Goal: Book appointment/travel/reservation

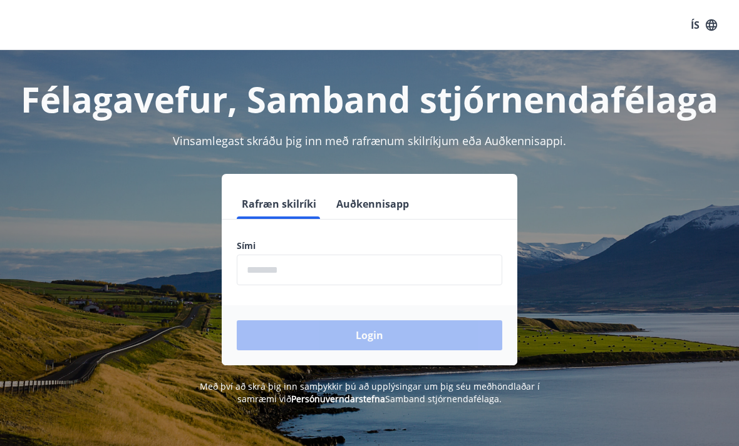
click at [295, 266] on input "phone" at bounding box center [369, 270] width 265 height 31
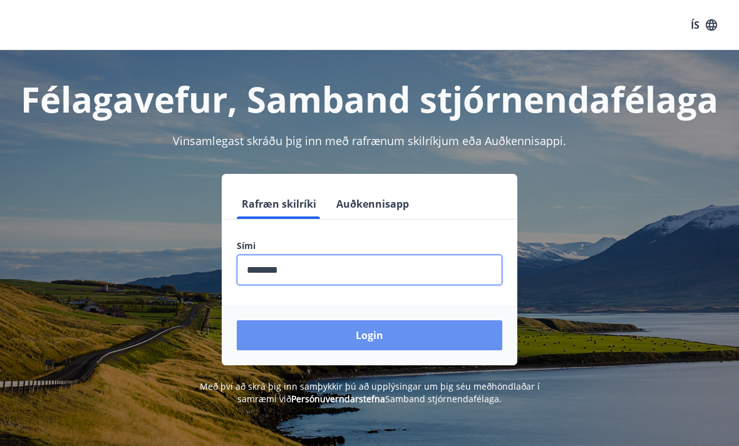
type input "********"
click at [373, 340] on button "Login" at bounding box center [369, 335] width 265 height 30
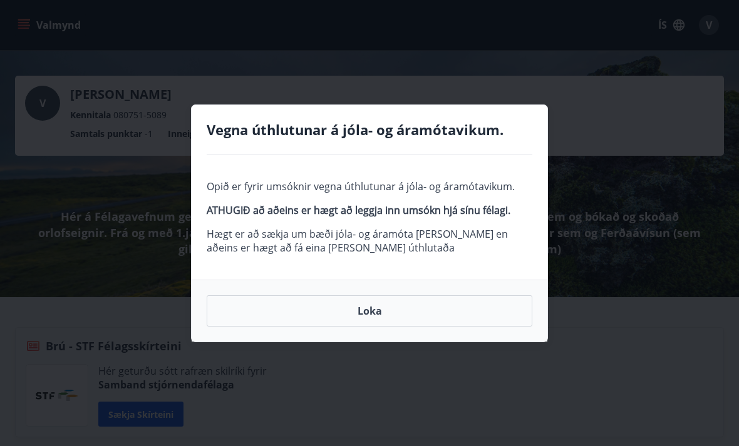
click at [374, 305] on button "Loka" at bounding box center [369, 310] width 325 height 31
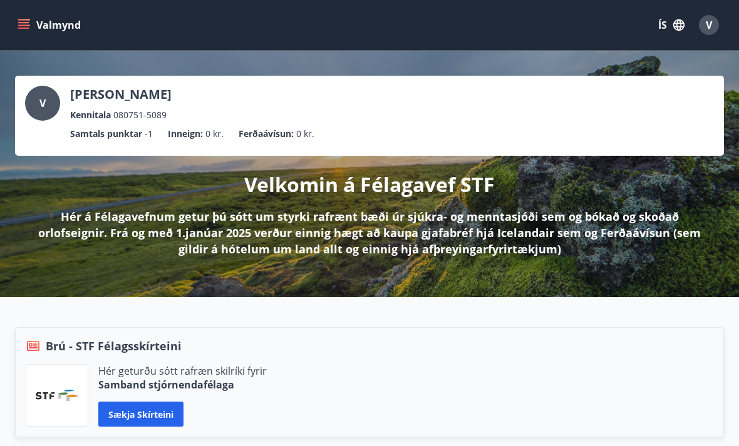
click at [27, 24] on icon "menu" at bounding box center [24, 25] width 13 height 13
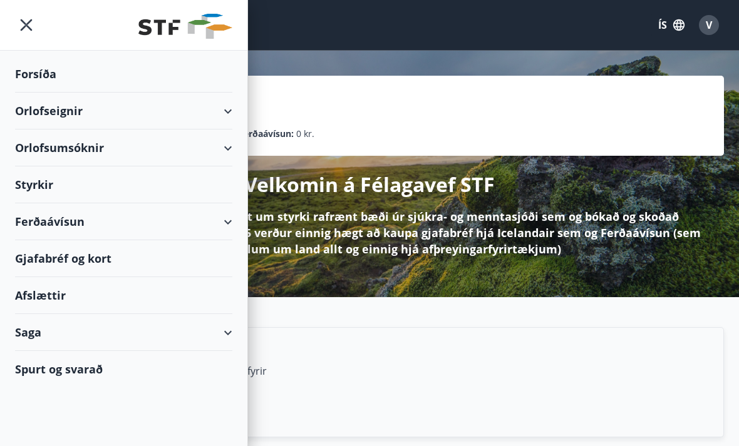
click at [115, 163] on div "Orlofsumsóknir" at bounding box center [123, 148] width 217 height 37
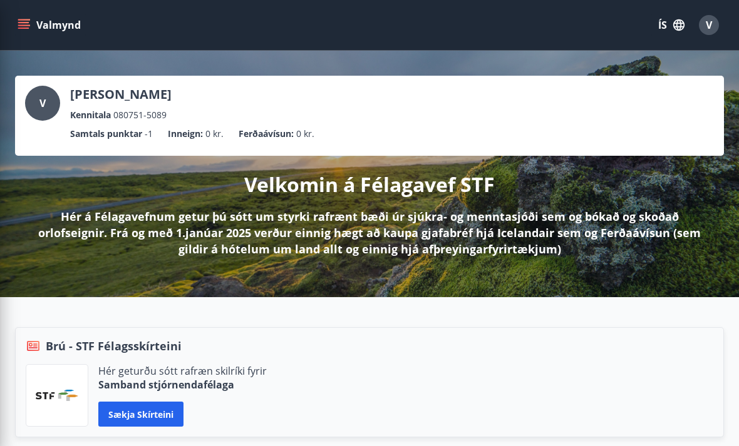
click at [255, 339] on div "Brú - STF Félagsskírteini" at bounding box center [369, 346] width 687 height 16
click at [22, 27] on icon "menu" at bounding box center [24, 25] width 13 height 13
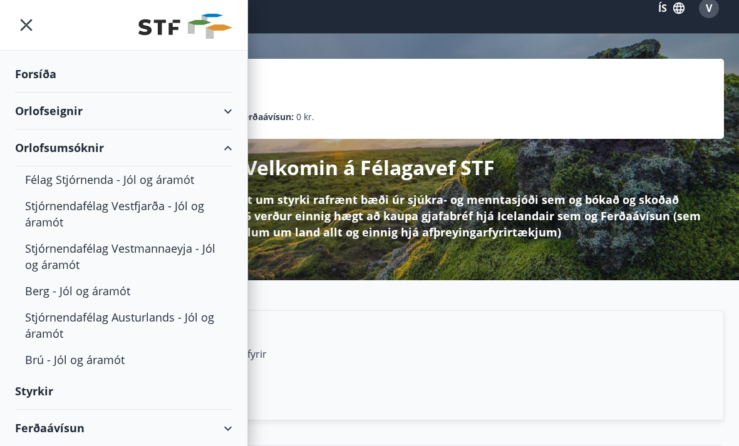
click at [241, 111] on div "Orlofseignir" at bounding box center [123, 111] width 247 height 37
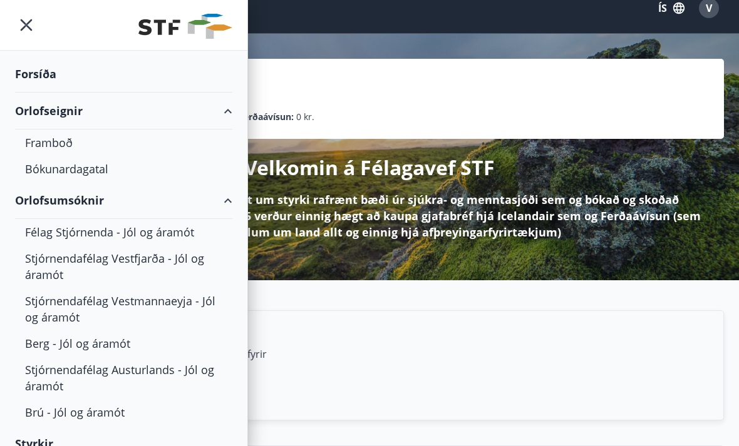
click at [230, 109] on div "Orlofseignir" at bounding box center [123, 111] width 217 height 37
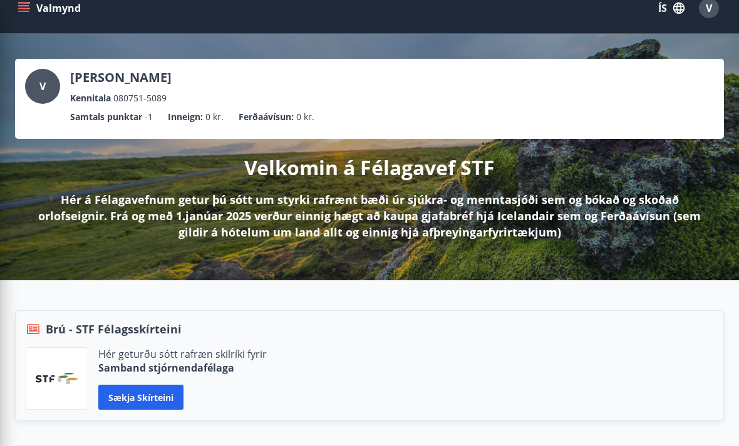
click at [248, 109] on ul "Samtals punktar -1 Inneign : 0 kr. Ferðaávísun : 0 kr." at bounding box center [369, 117] width 688 height 24
click at [21, 8] on icon "menu" at bounding box center [25, 8] width 14 height 1
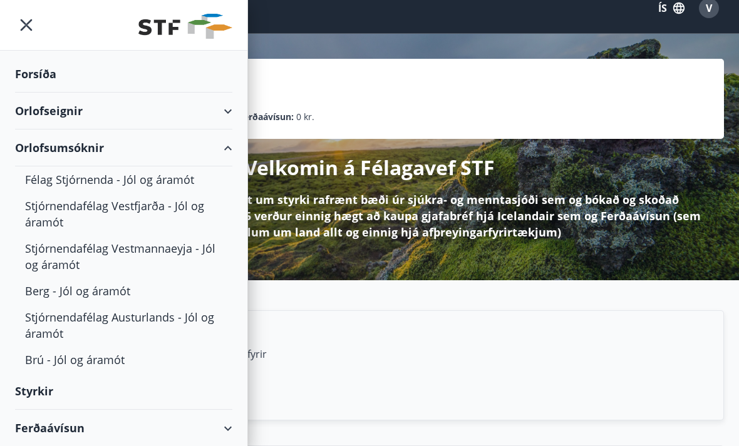
click at [223, 112] on div "Orlofseignir" at bounding box center [123, 111] width 217 height 37
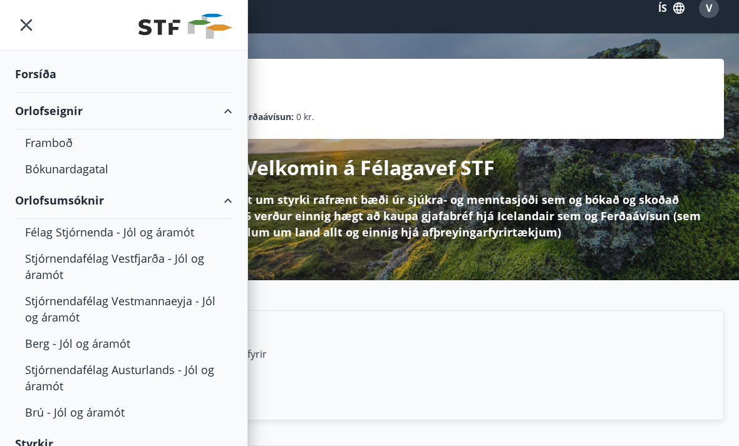
click at [74, 175] on div "Bókunardagatal" at bounding box center [123, 169] width 197 height 26
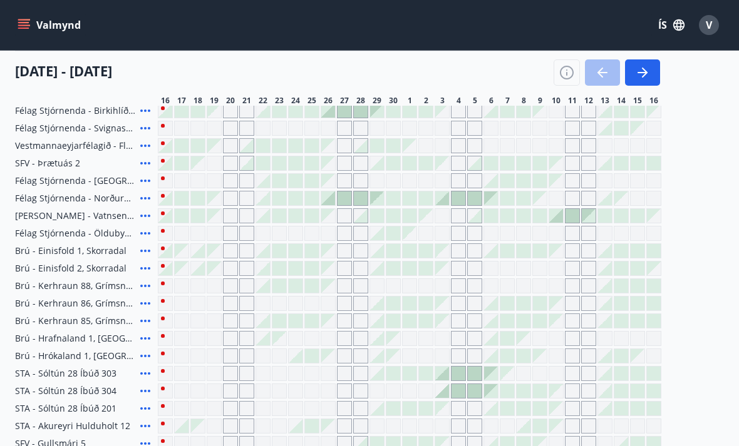
scroll to position [149, 0]
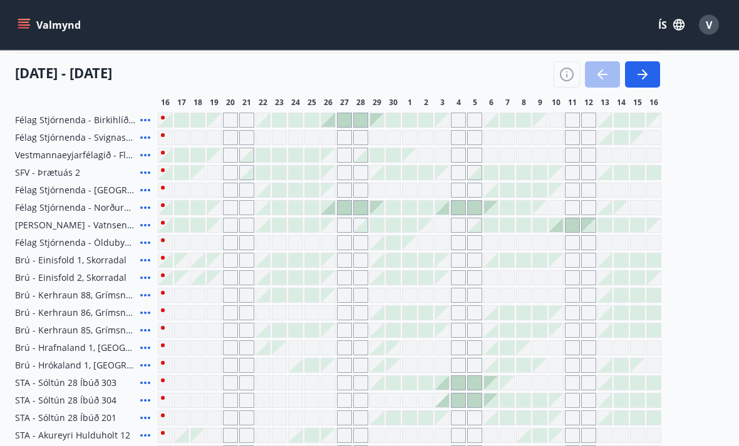
click at [314, 289] on div at bounding box center [312, 296] width 14 height 14
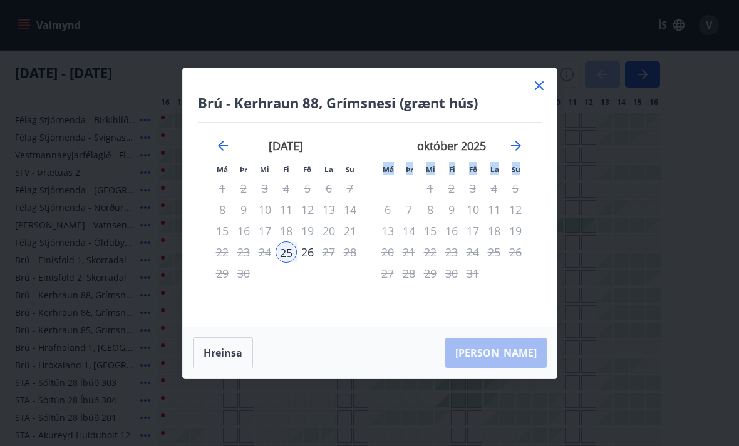
click at [364, 328] on div "september 2025 1 2 3 4 5 6 7 8 9 10 11 12 13 14 15 16 17 18 19 20 21 22 23 24 2…" at bounding box center [285, 225] width 165 height 205
click at [540, 90] on icon at bounding box center [539, 85] width 9 height 9
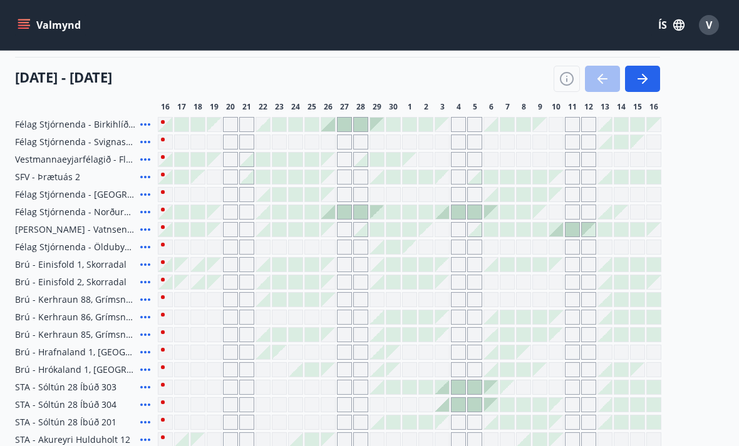
scroll to position [141, 0]
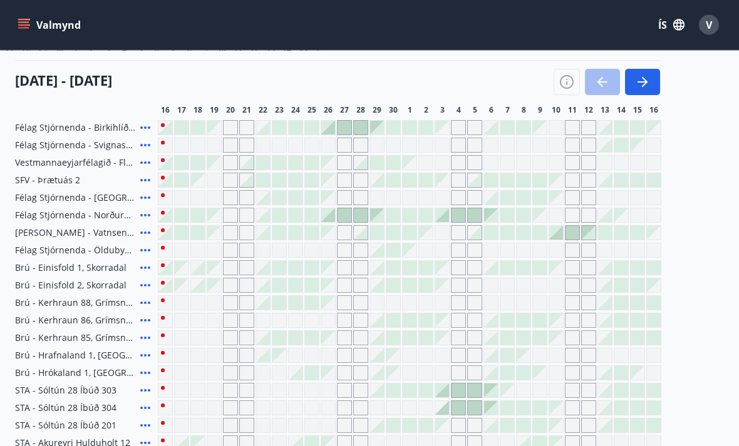
click at [151, 148] on icon at bounding box center [145, 145] width 15 height 15
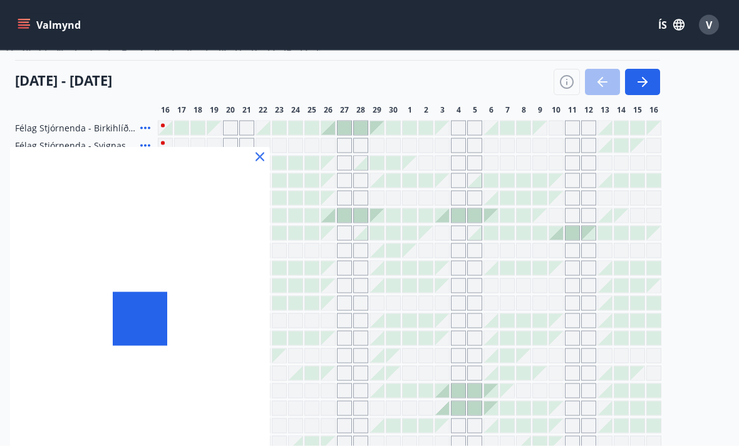
scroll to position [142, 0]
click at [128, 128] on div at bounding box center [369, 223] width 739 height 446
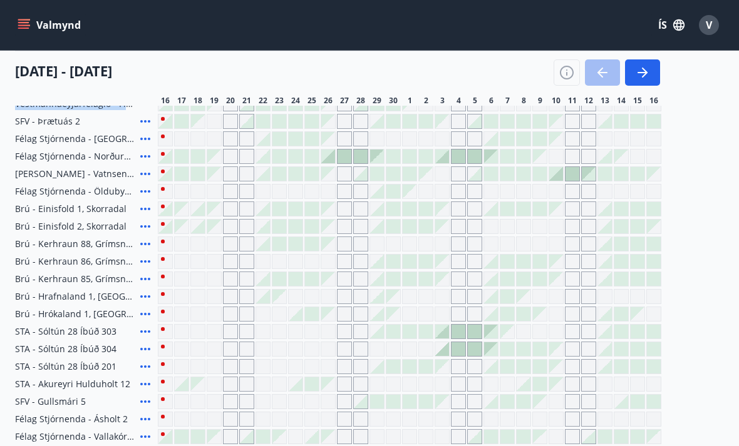
scroll to position [203, 0]
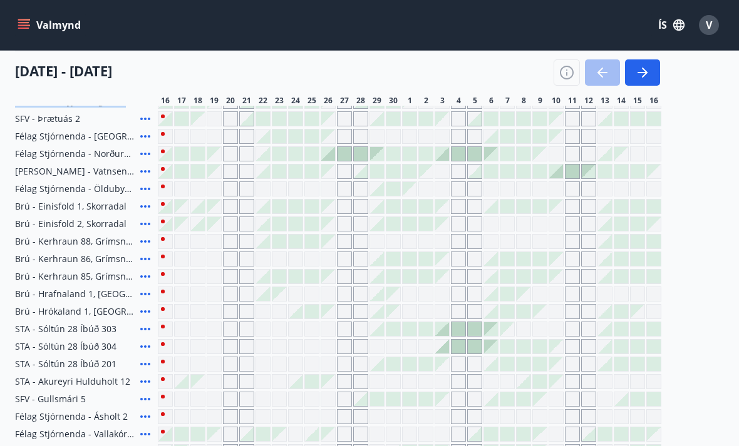
click at [371, 185] on div at bounding box center [377, 189] width 14 height 14
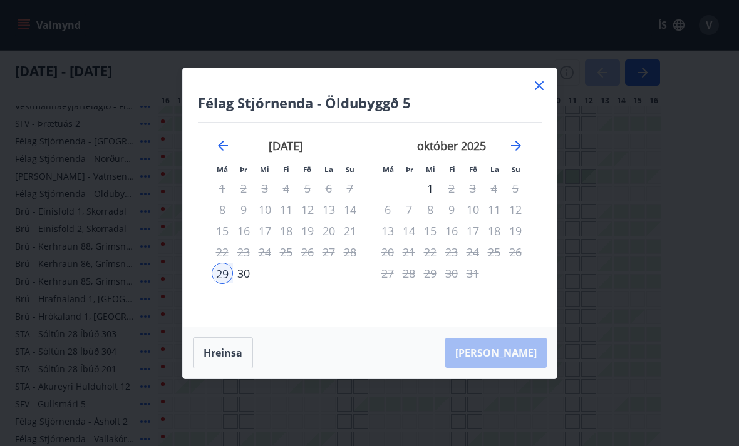
scroll to position [195, 0]
click at [541, 93] on icon at bounding box center [538, 85] width 15 height 15
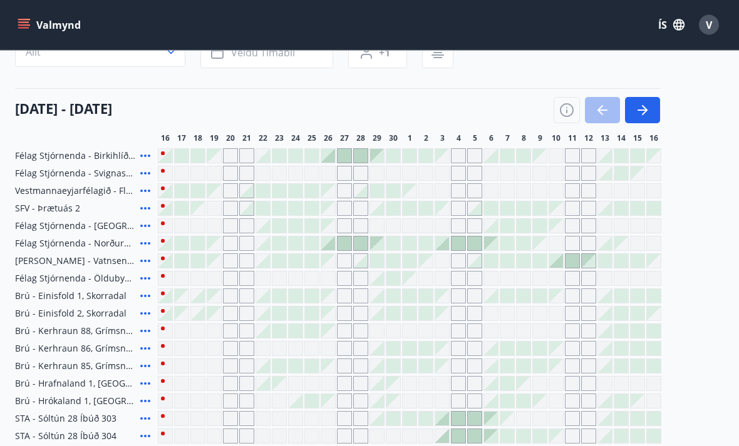
scroll to position [105, 0]
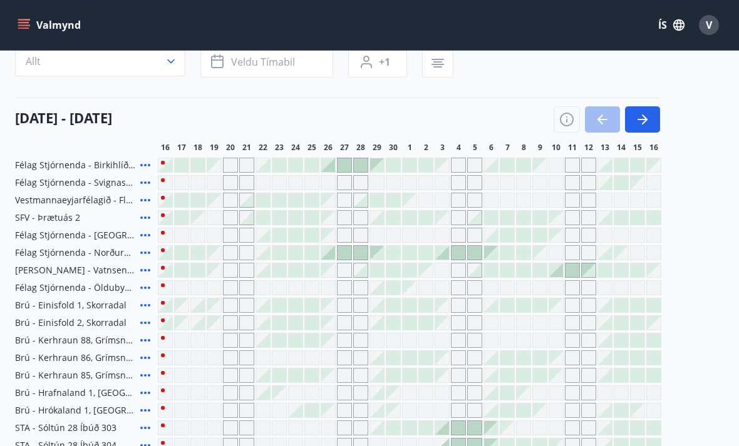
click at [305, 161] on div at bounding box center [312, 165] width 14 height 14
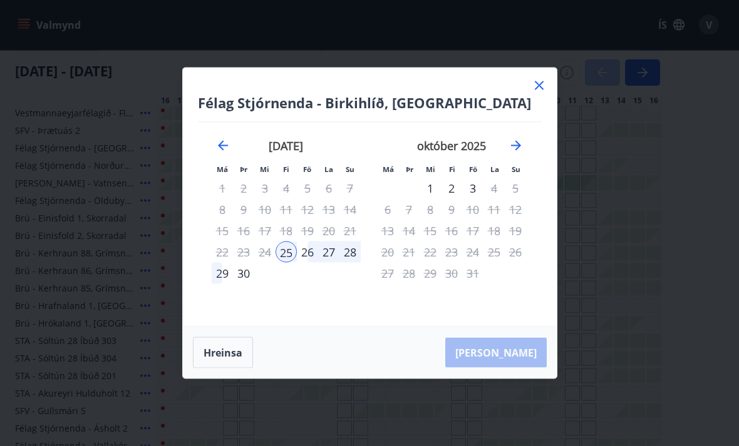
scroll to position [192, 0]
click at [532, 93] on icon at bounding box center [538, 85] width 15 height 15
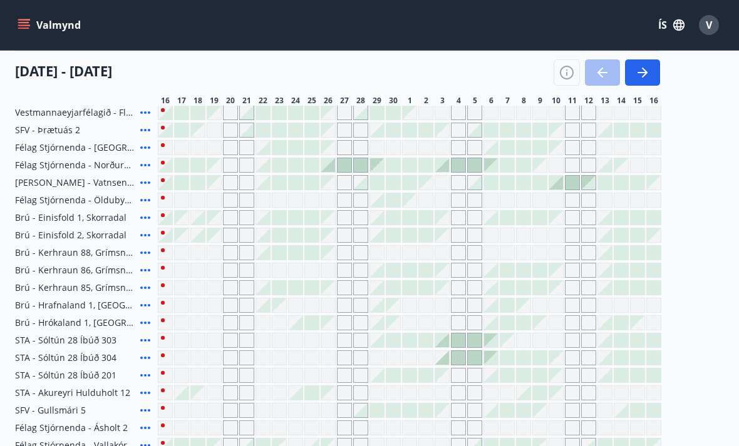
click at [338, 272] on div "Gráir dagar eru ekki bókanlegir" at bounding box center [344, 270] width 15 height 15
click at [318, 263] on div "Gráir dagar eru ekki bókanlegir" at bounding box center [311, 270] width 15 height 15
click at [310, 270] on div "Gráir dagar eru ekki bókanlegir" at bounding box center [311, 270] width 15 height 15
click at [315, 257] on div at bounding box center [312, 253] width 14 height 14
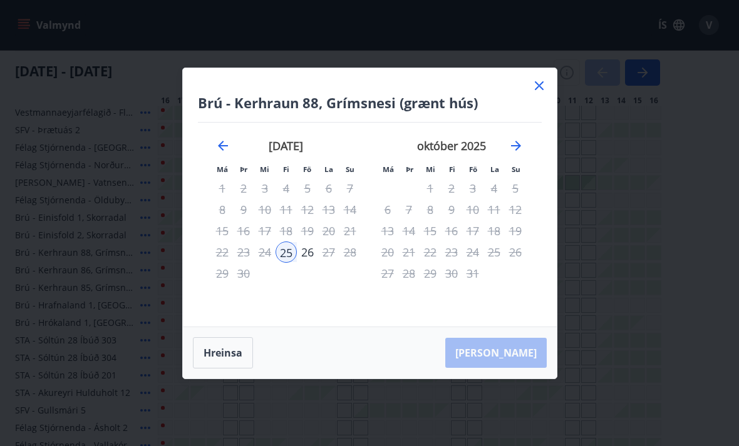
click at [539, 93] on icon at bounding box center [538, 85] width 15 height 15
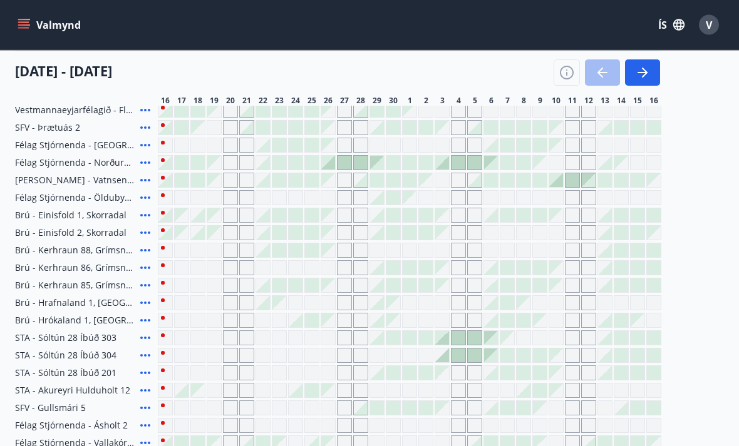
scroll to position [197, 0]
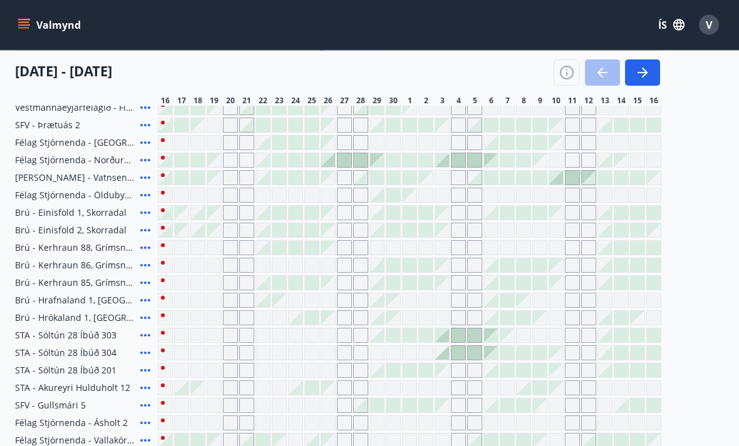
click at [301, 281] on div at bounding box center [296, 284] width 14 height 14
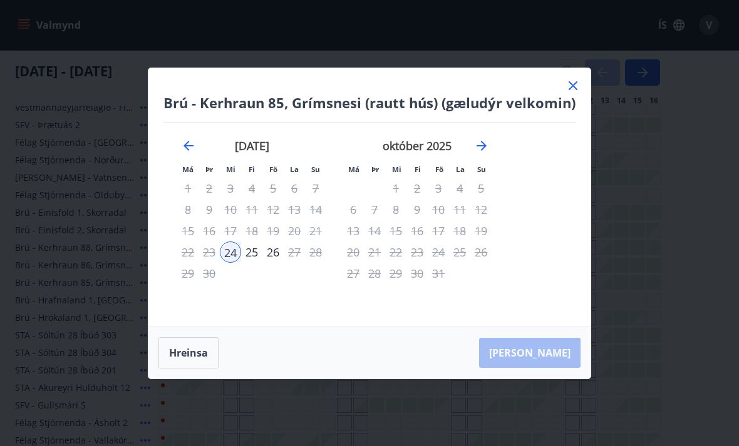
click at [572, 93] on icon at bounding box center [572, 85] width 15 height 15
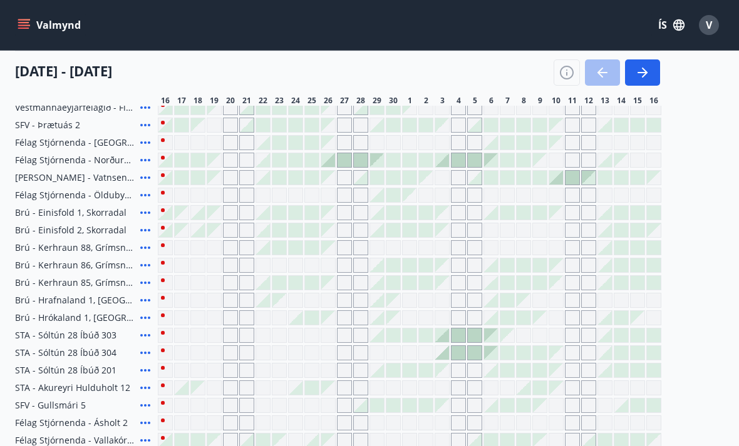
click at [461, 404] on div "Gráir dagar eru ekki bókanlegir" at bounding box center [458, 405] width 15 height 15
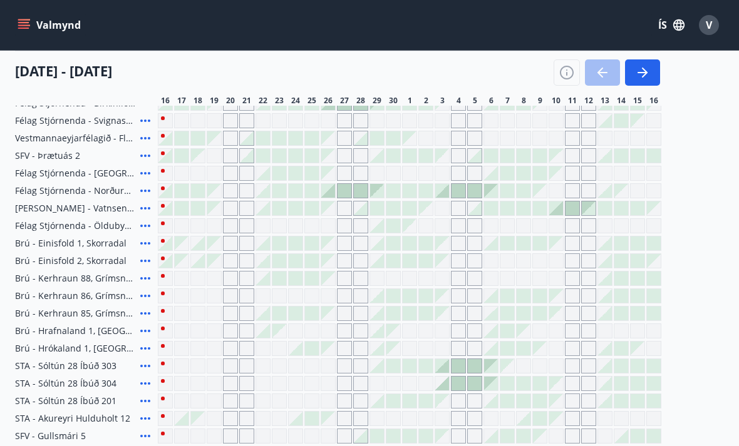
scroll to position [166, 0]
click at [139, 315] on icon at bounding box center [145, 314] width 15 height 15
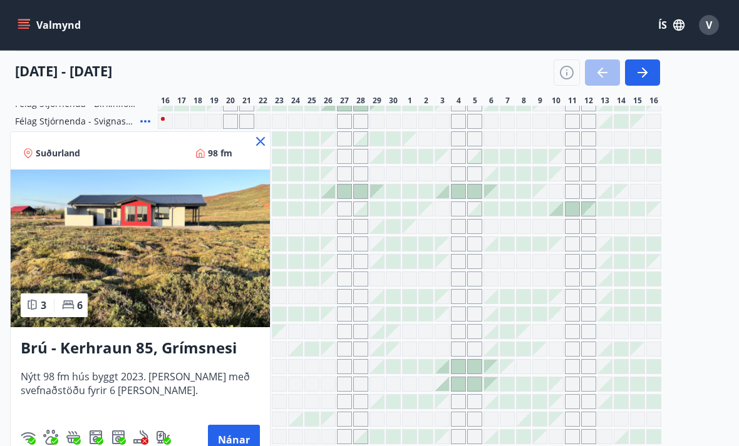
click at [245, 387] on span "Nýtt 98 fm hús byggt 2023. Húsið er með svefnaðstöðu fyrir 6 manns." at bounding box center [140, 390] width 239 height 41
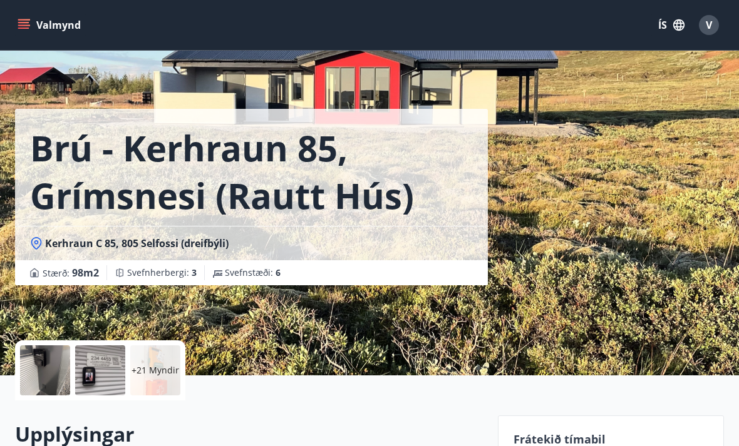
click at [556, 175] on div "Brú - Kerhraun 85, Grímsnesi (rautt hús) (gæludýr velkomin) Kerhraun C 85, 805 …" at bounding box center [369, 188] width 709 height 376
click at [279, 216] on h1 "Brú - Kerhraun 85, Grímsnesi (rautt hús) (gæludýr velkomin)" at bounding box center [251, 171] width 443 height 95
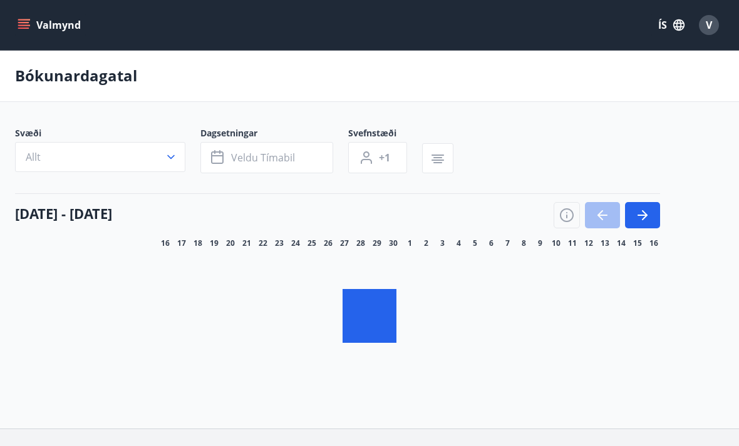
scroll to position [88, 0]
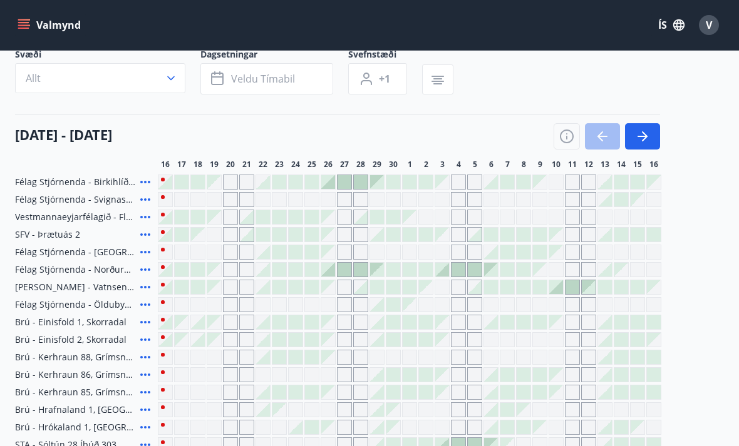
click at [332, 378] on div "Gráir dagar eru ekki bókanlegir" at bounding box center [327, 374] width 15 height 15
click at [312, 351] on div at bounding box center [312, 357] width 14 height 14
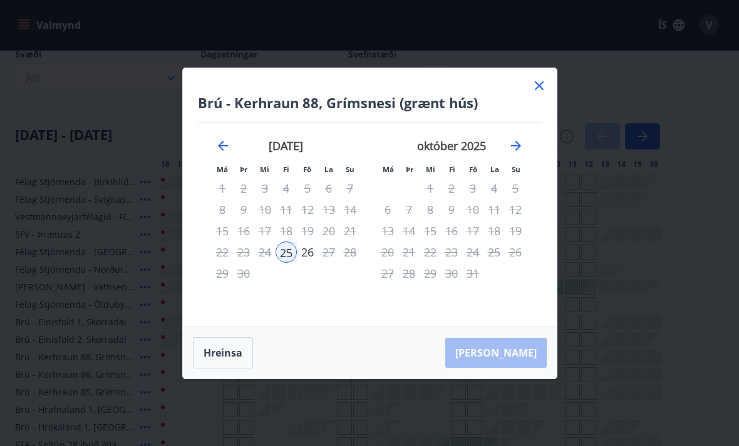
click at [535, 85] on icon at bounding box center [538, 85] width 15 height 15
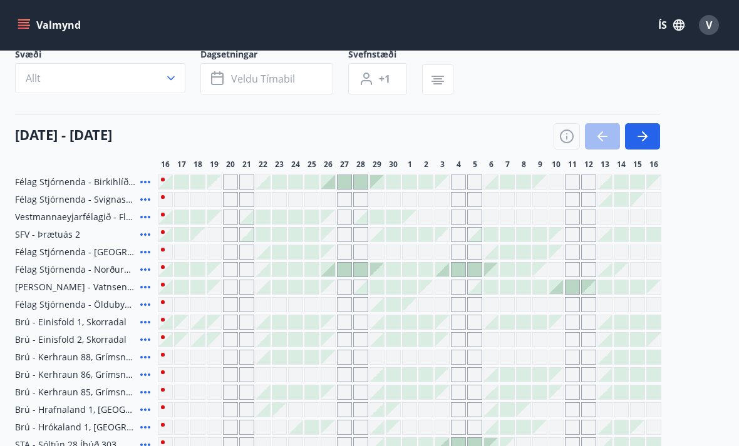
click at [350, 381] on div "Gráir dagar eru ekki bókanlegir" at bounding box center [344, 374] width 15 height 15
click at [344, 230] on div "Gráir dagar eru ekki bókanlegir" at bounding box center [344, 234] width 15 height 15
click at [307, 392] on div at bounding box center [312, 393] width 14 height 14
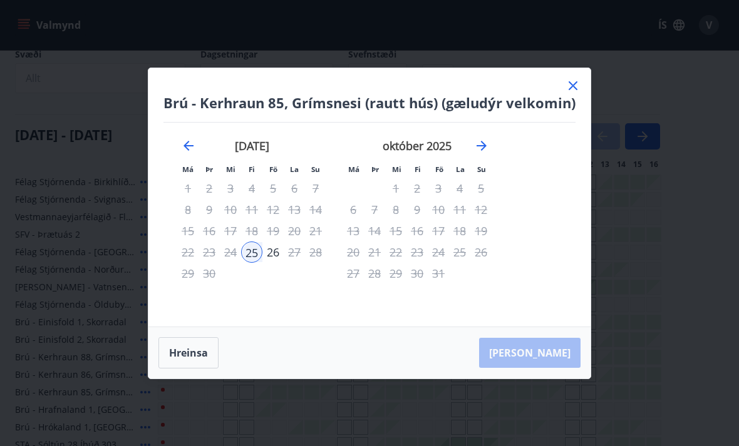
click at [573, 82] on icon at bounding box center [572, 85] width 15 height 15
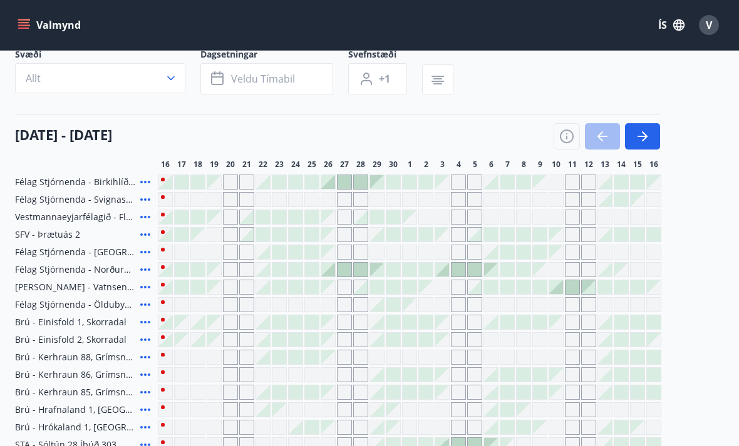
click at [115, 374] on span "Brú - Kerhraun 86, Grímsnesi (gult hús)" at bounding box center [75, 375] width 120 height 13
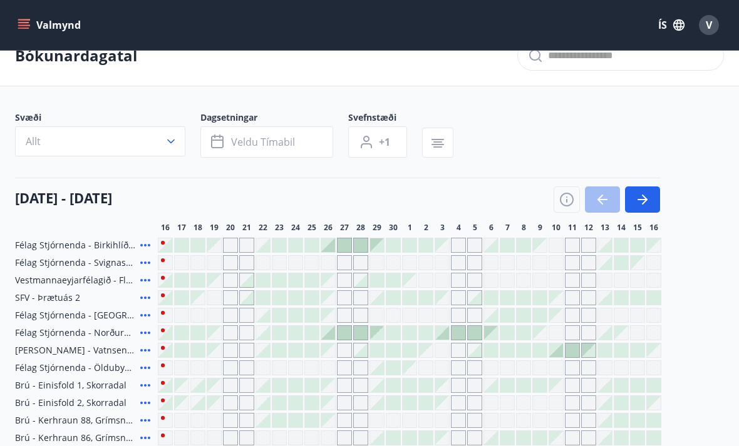
scroll to position [24, 0]
click at [69, 334] on span "Félag Stjórnenda - Norðurás 9" at bounding box center [75, 333] width 120 height 13
click at [304, 327] on div at bounding box center [311, 333] width 15 height 15
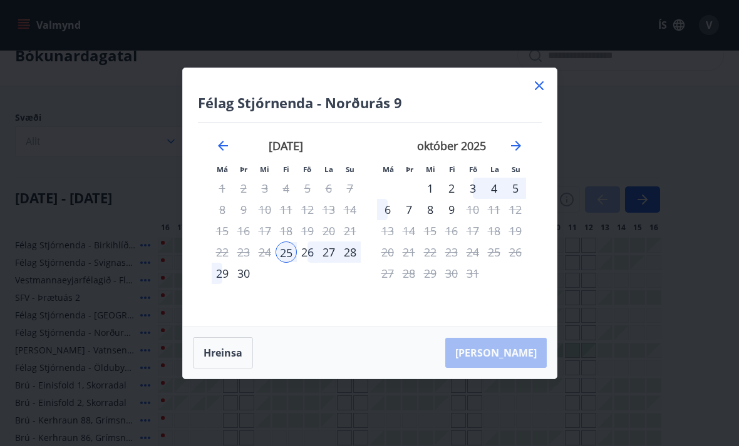
click at [540, 79] on icon at bounding box center [538, 85] width 15 height 15
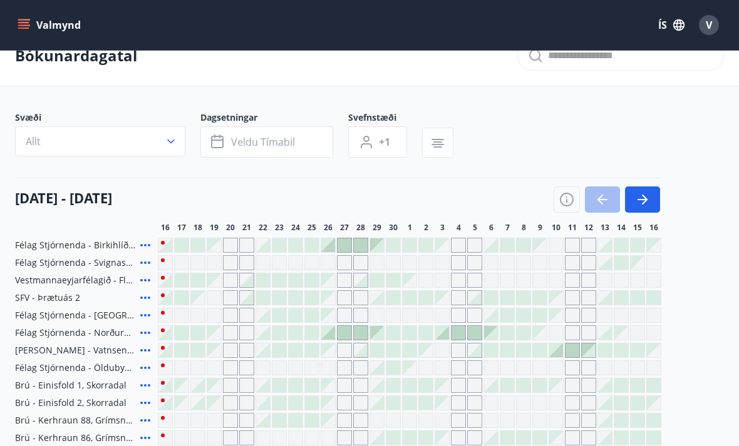
click at [172, 357] on div at bounding box center [165, 350] width 15 height 15
click at [172, 356] on div at bounding box center [165, 350] width 15 height 15
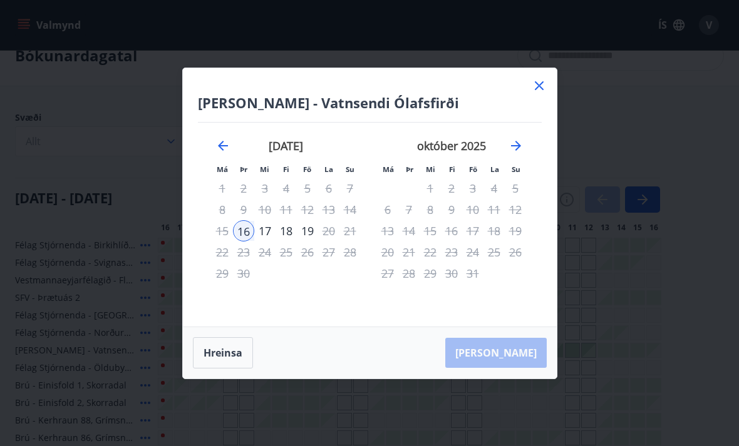
click at [540, 84] on icon at bounding box center [539, 85] width 9 height 9
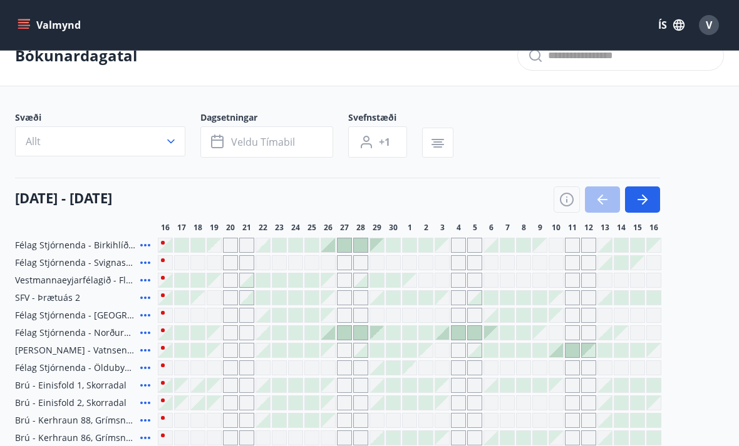
click at [111, 330] on span "Félag Stjórnenda - Norðurás 9" at bounding box center [75, 333] width 120 height 13
click at [369, 177] on div "Svæði Allt Dagsetningar Veldu tímabil Svefnstæði +1 16 september - 16 október 1…" at bounding box center [369, 418] width 709 height 615
click at [172, 135] on icon "button" at bounding box center [171, 141] width 13 height 13
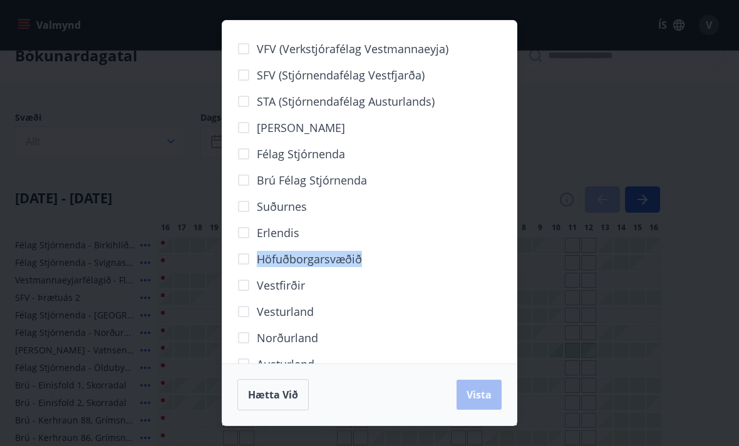
scroll to position [0, 0]
click at [495, 188] on div "Brú félag stjórnenda" at bounding box center [369, 180] width 264 height 26
click at [143, 98] on div "VFV (Verkstjórafélag Vestmannaeyja) SFV (Stjórnendafélag Vestfjarða) STA (Stjór…" at bounding box center [369, 223] width 739 height 446
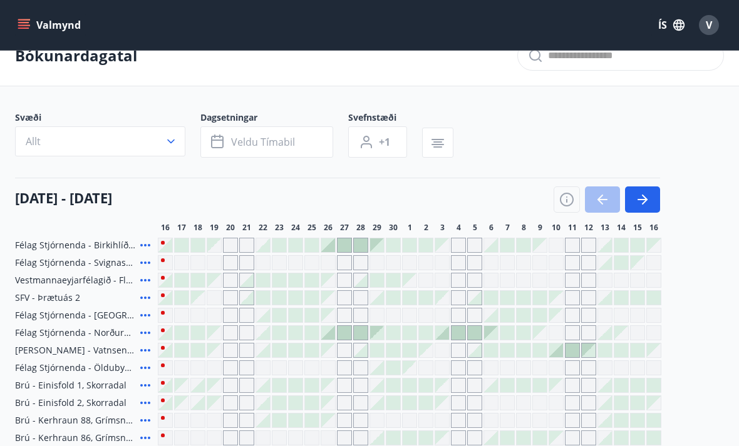
click at [172, 146] on icon "button" at bounding box center [171, 141] width 13 height 13
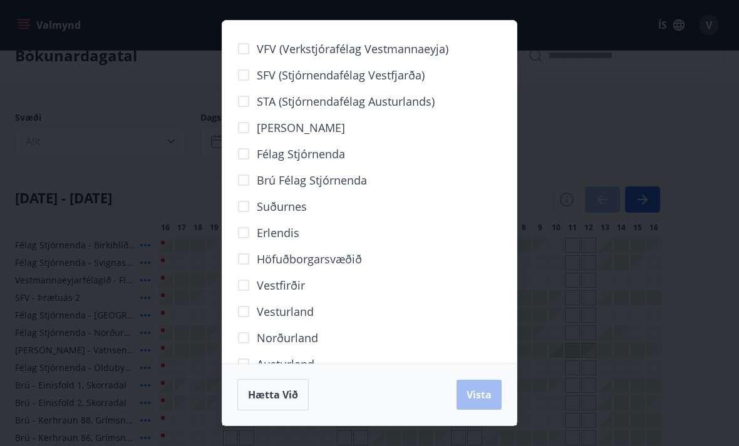
click at [591, 58] on div "VFV (Verkstjórafélag Vestmannaeyja) SFV (Stjórnendafélag Vestfjarða) STA (Stjór…" at bounding box center [369, 223] width 739 height 446
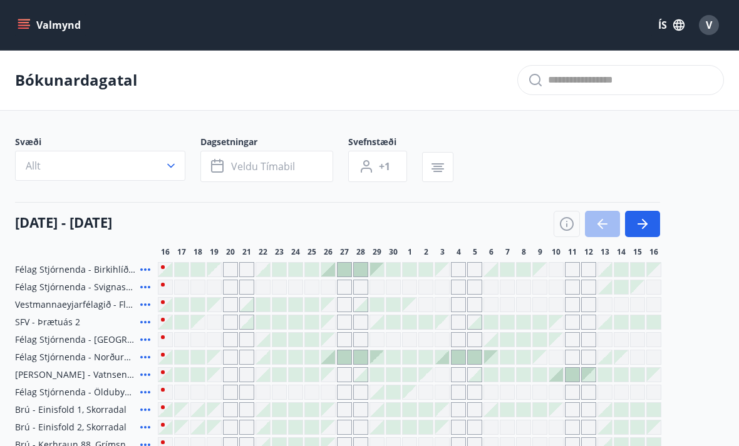
click at [27, 19] on icon "menu" at bounding box center [24, 25] width 13 height 13
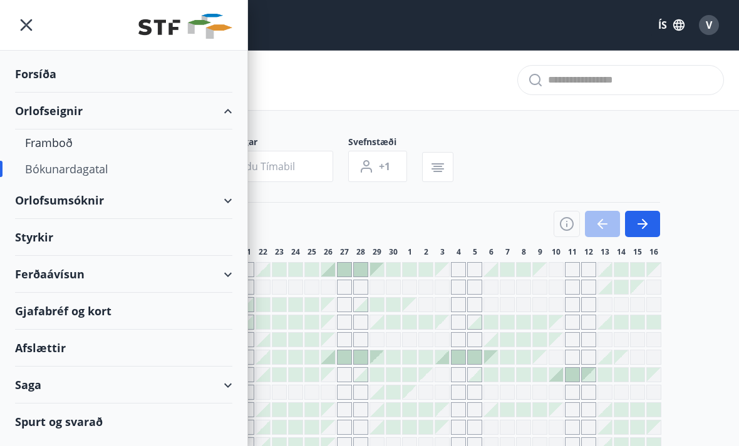
click at [55, 108] on div "Orlofseignir" at bounding box center [123, 111] width 217 height 37
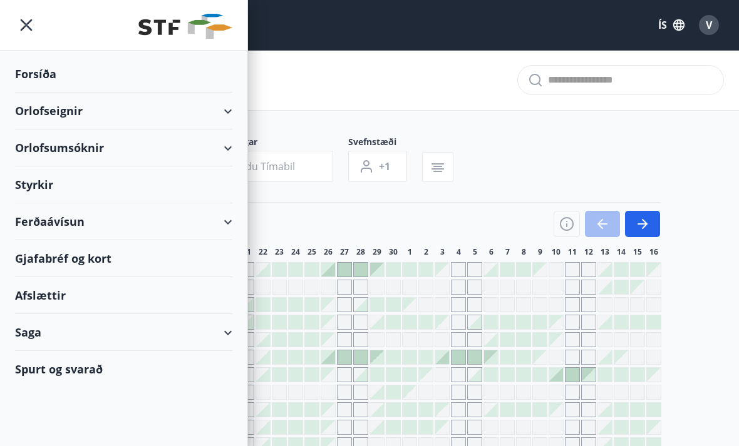
click at [64, 98] on div "Orlofseignir" at bounding box center [123, 111] width 217 height 37
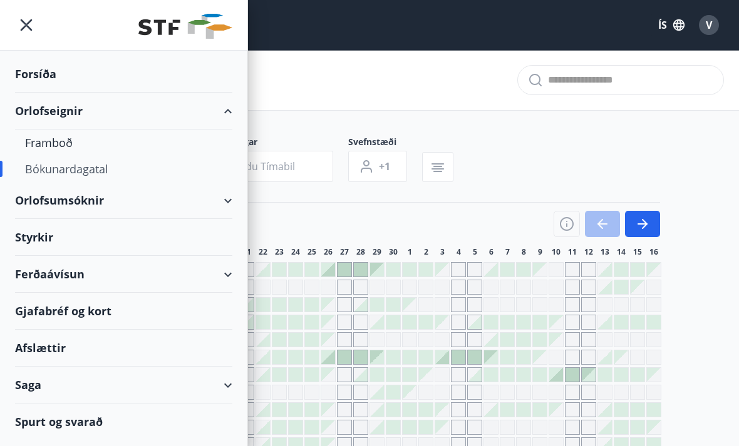
click at [71, 108] on div "Orlofseignir" at bounding box center [123, 111] width 217 height 37
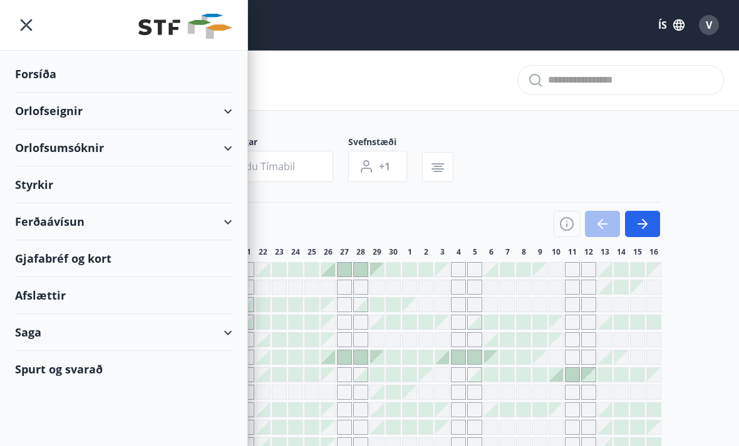
click at [59, 141] on div "Orlofsumsóknir" at bounding box center [123, 148] width 217 height 37
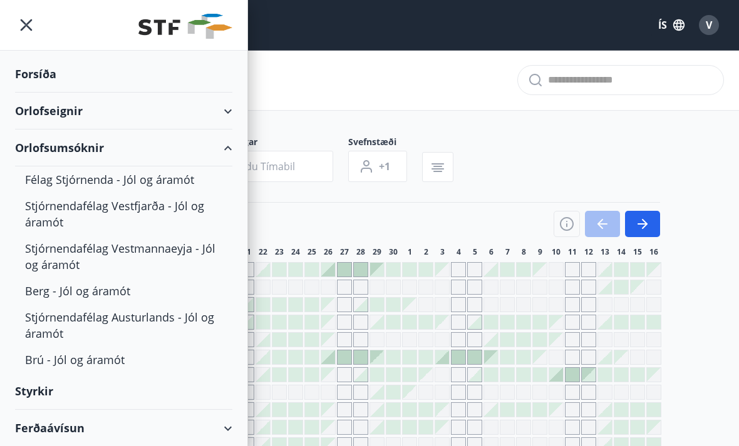
click at [229, 107] on div "Orlofseignir" at bounding box center [123, 111] width 217 height 37
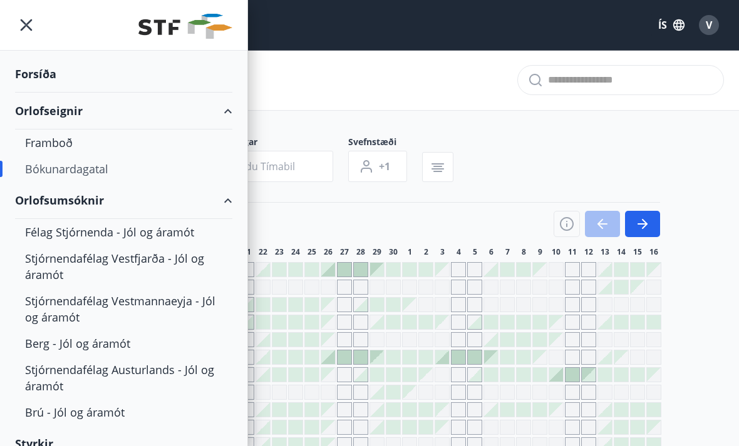
click at [55, 133] on div "Framboð" at bounding box center [123, 143] width 197 height 26
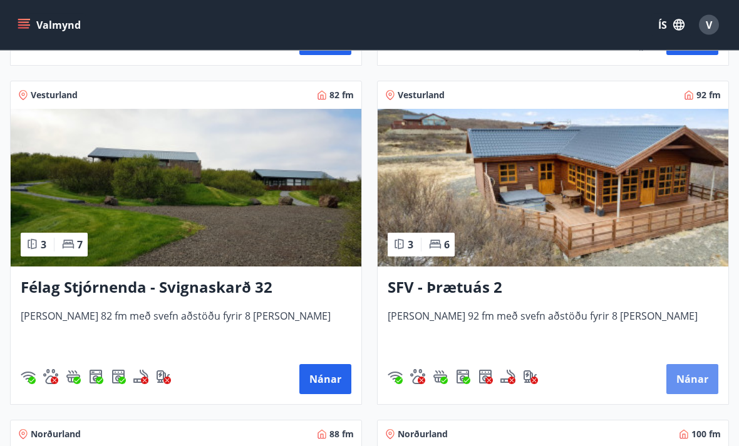
scroll to position [84, 0]
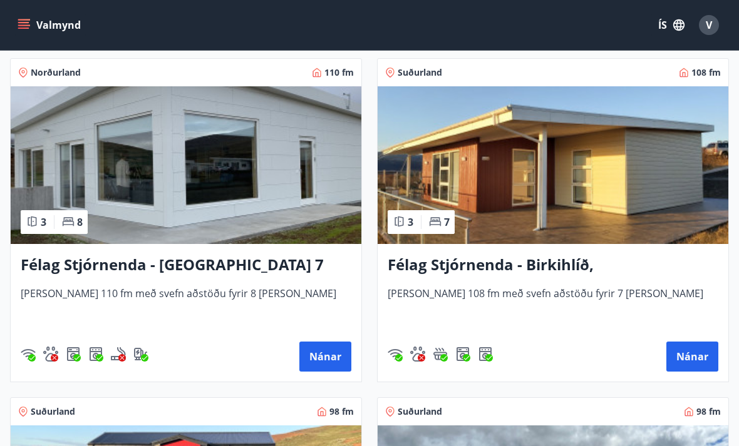
scroll to position [3952, 0]
